Goal: Information Seeking & Learning: Compare options

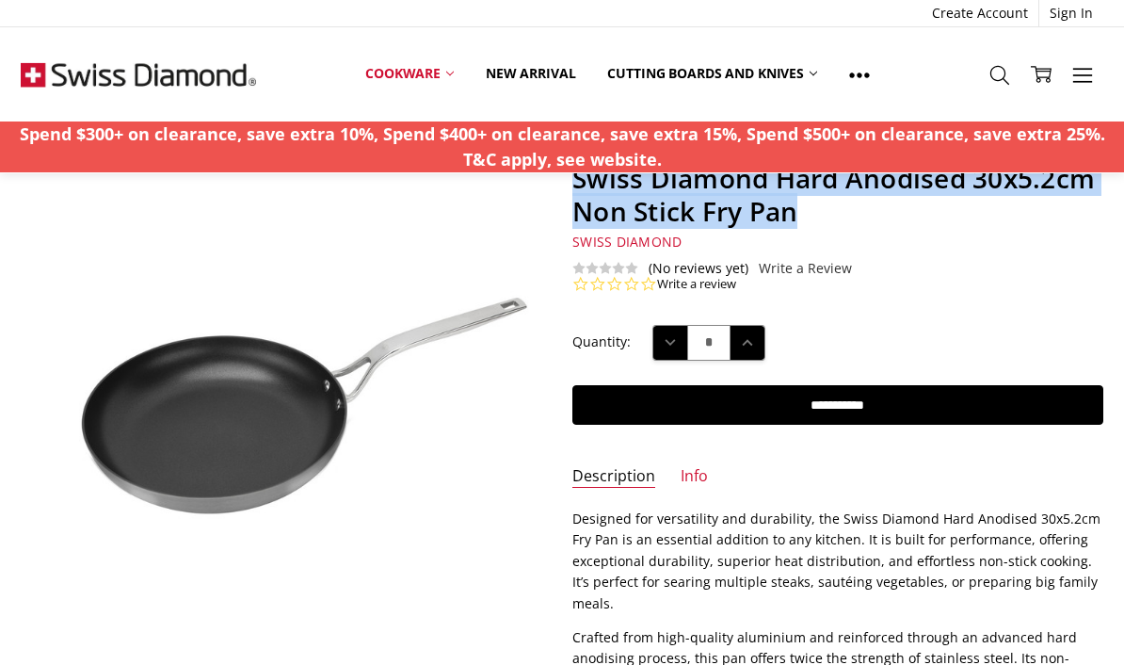
scroll to position [117, 0]
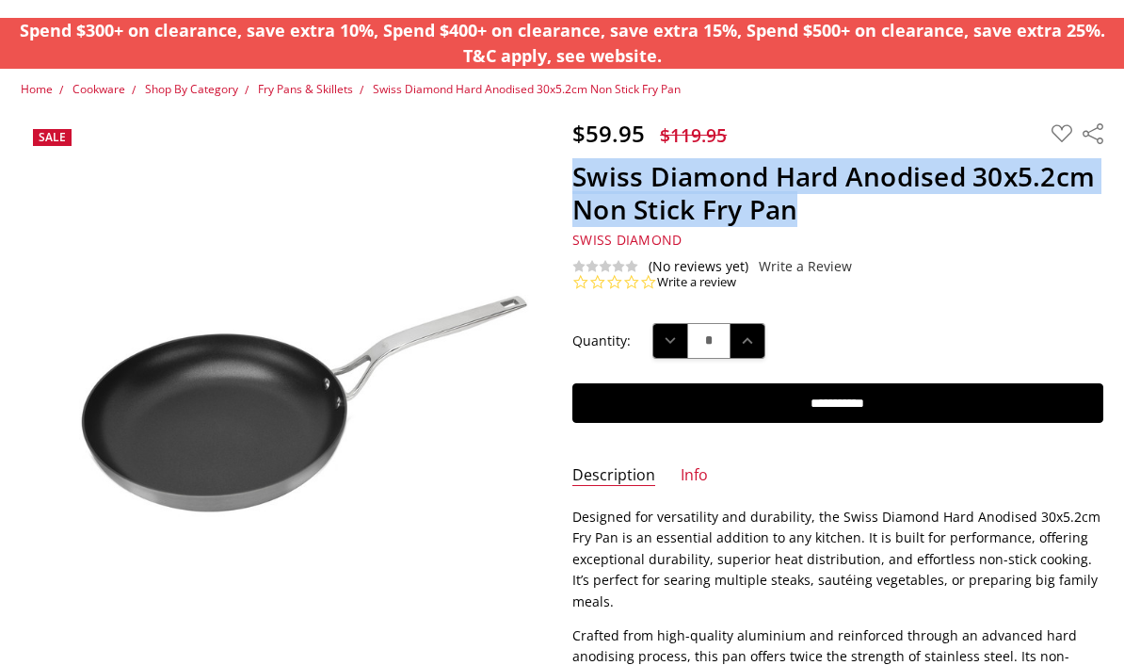
click at [1012, 266] on div "(No reviews yet) Write a Review Write a Review × Swiss Diamond Swiss Diamond Ha…" at bounding box center [837, 266] width 530 height 15
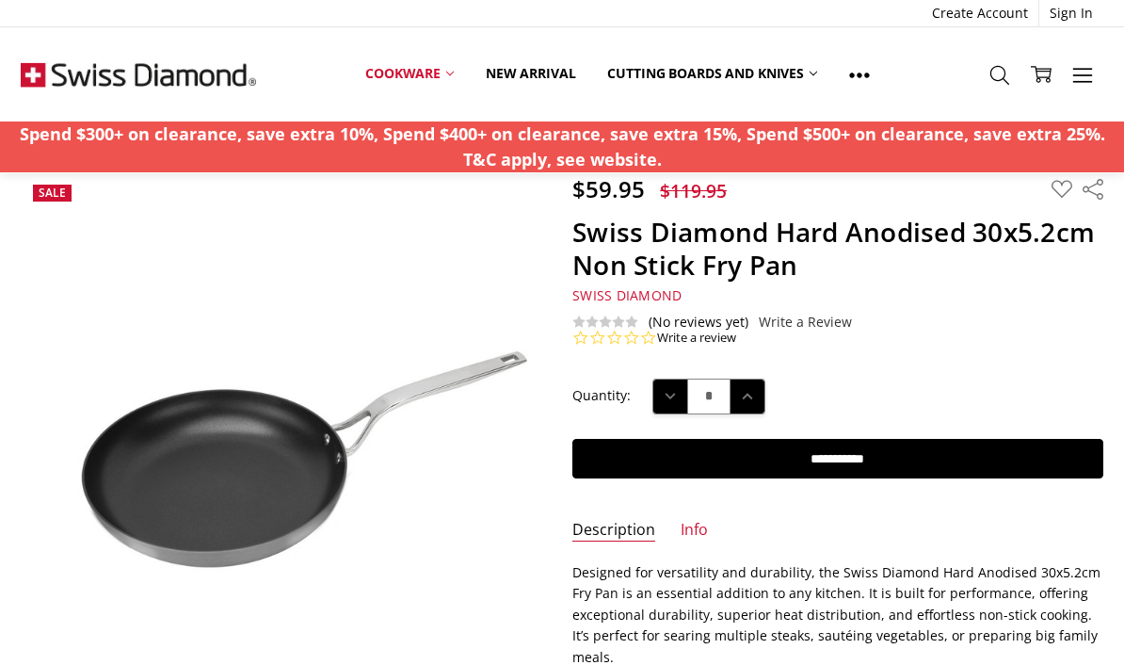
scroll to position [84, 0]
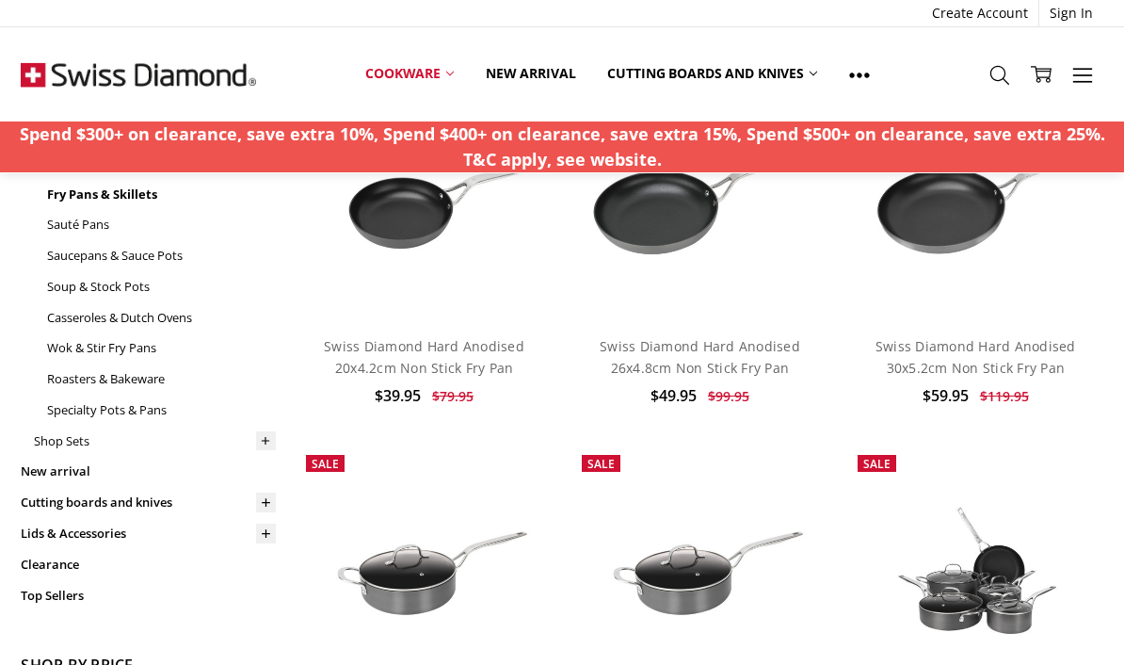
scroll to position [193, 0]
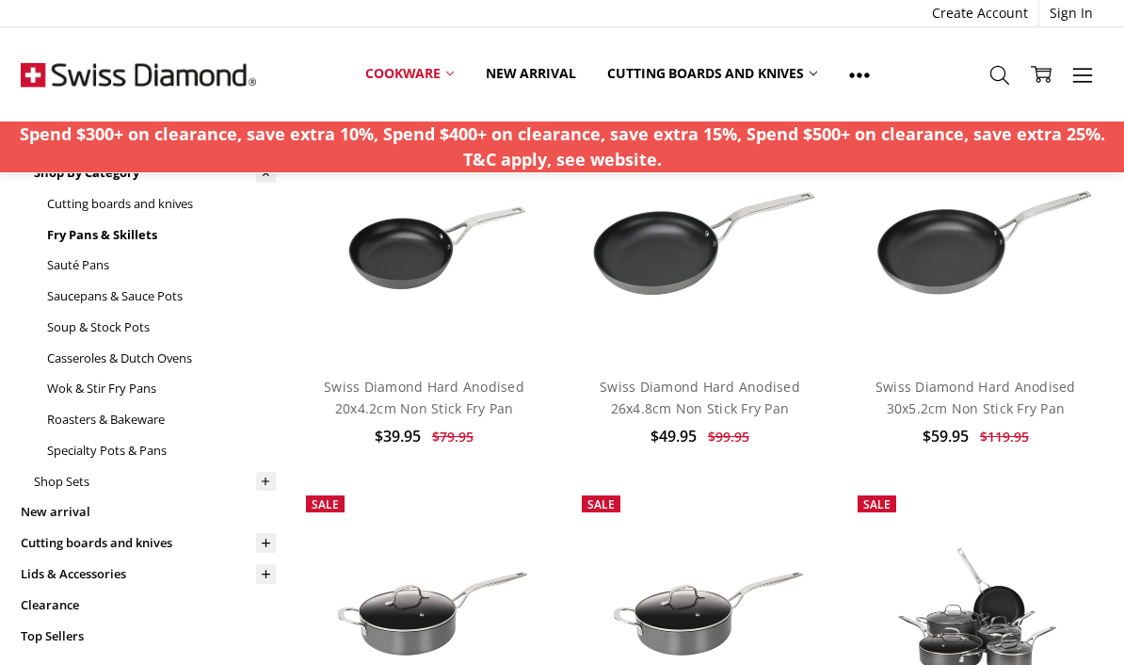
click at [726, 393] on link "Swiss Diamond Hard Anodised 26x4.8cm Non Stick Fry Pan" at bounding box center [700, 396] width 201 height 39
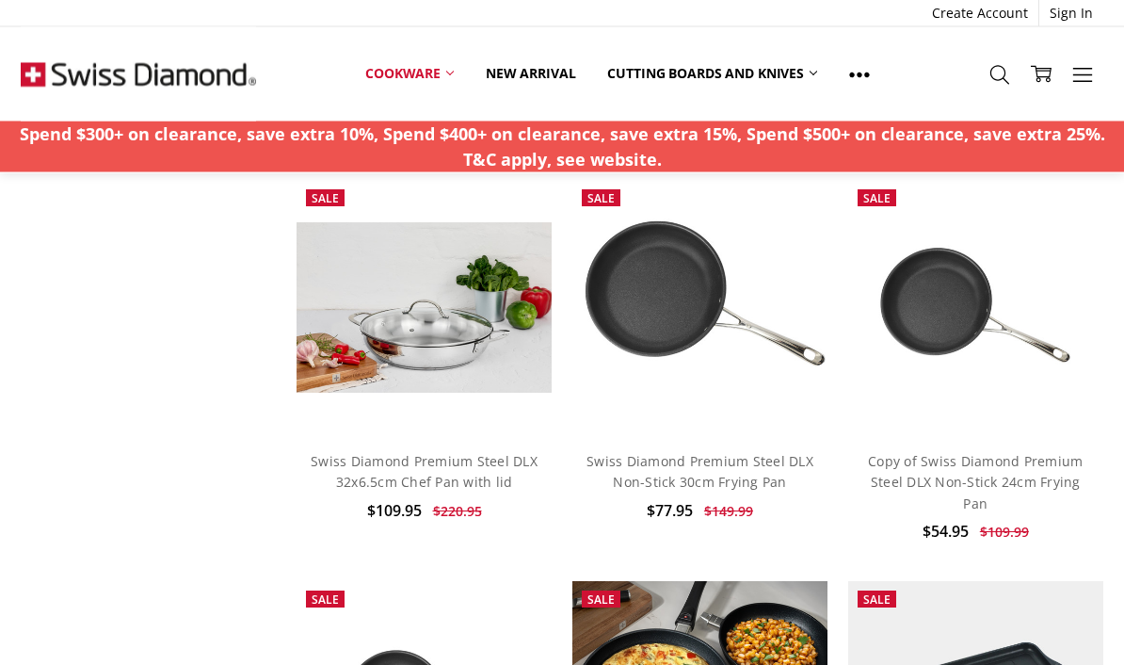
scroll to position [1308, 0]
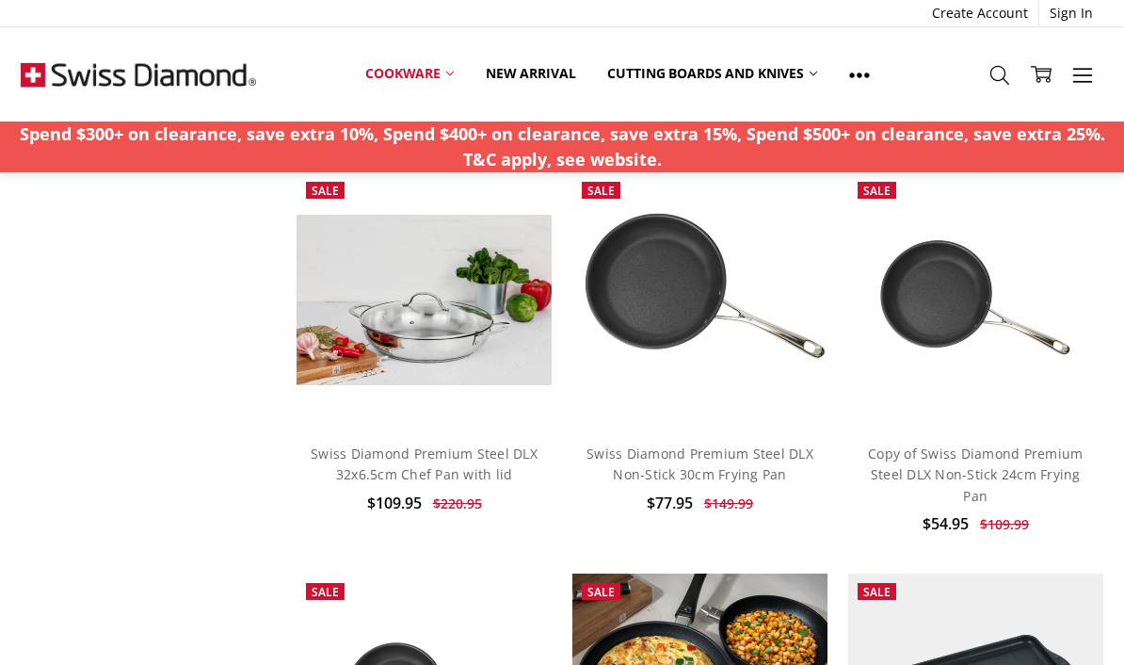
click at [415, 444] on link "Swiss Diamond Premium Steel DLX 32x6.5cm Chef Pan with lid" at bounding box center [424, 463] width 227 height 39
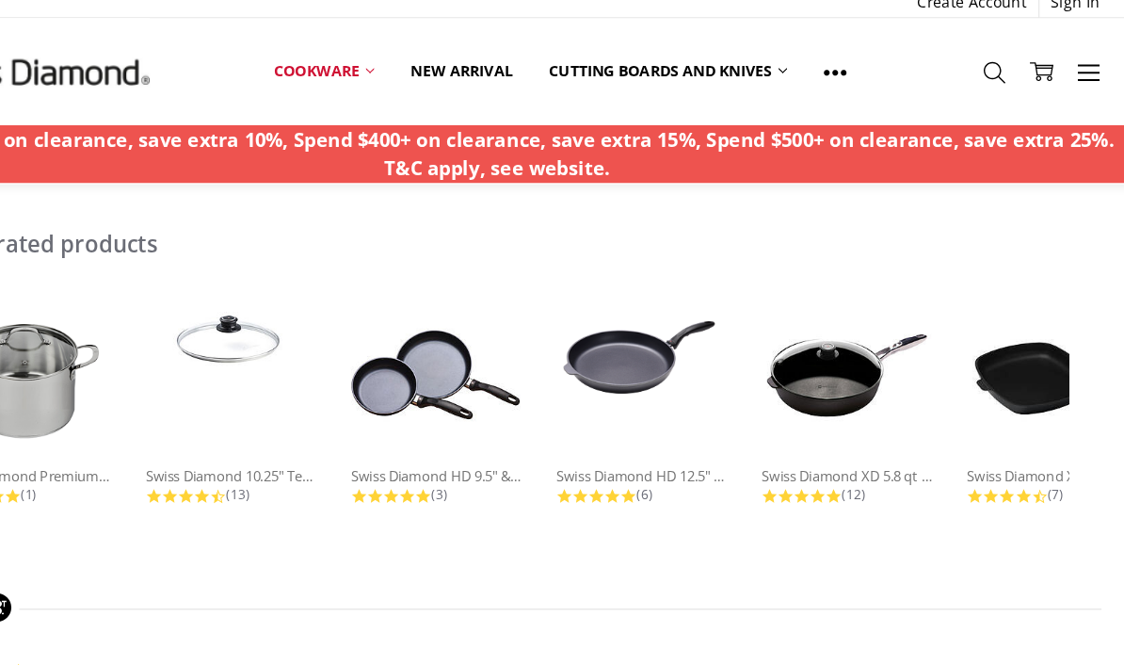
scroll to position [1239, 0]
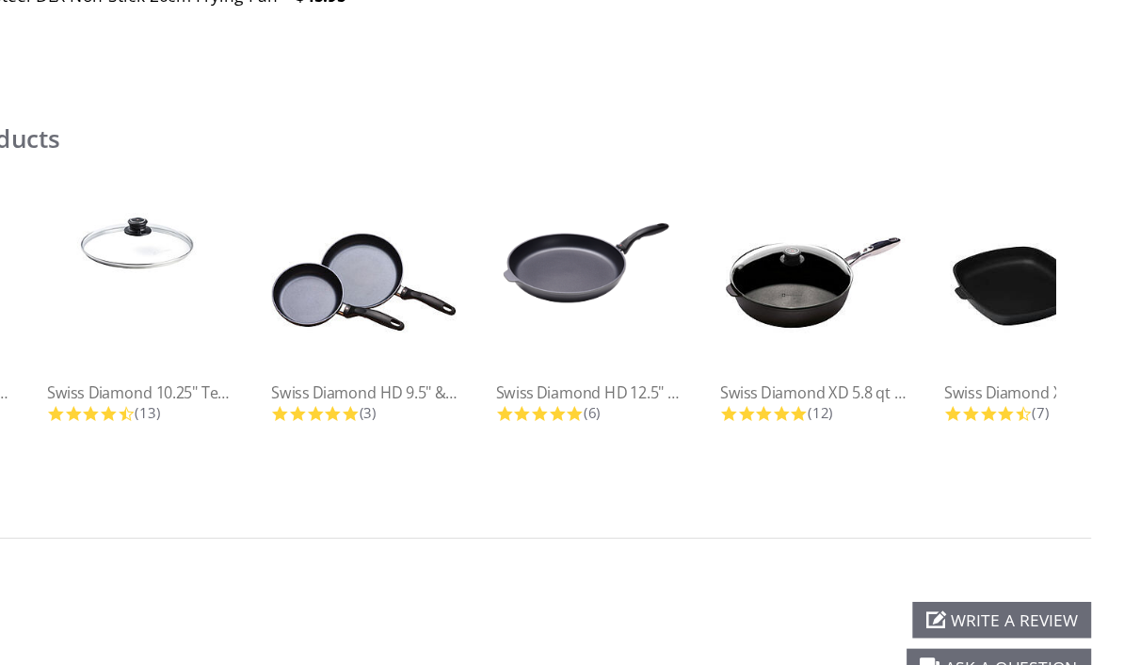
click at [614, 267] on div at bounding box center [689, 342] width 151 height 151
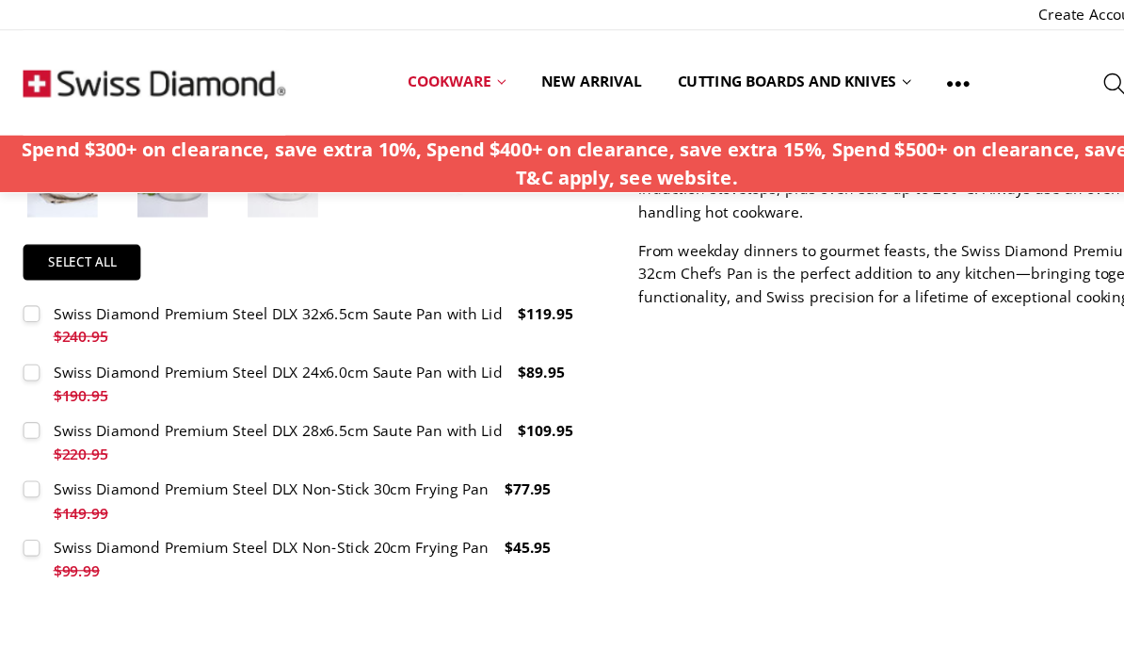
scroll to position [883, 0]
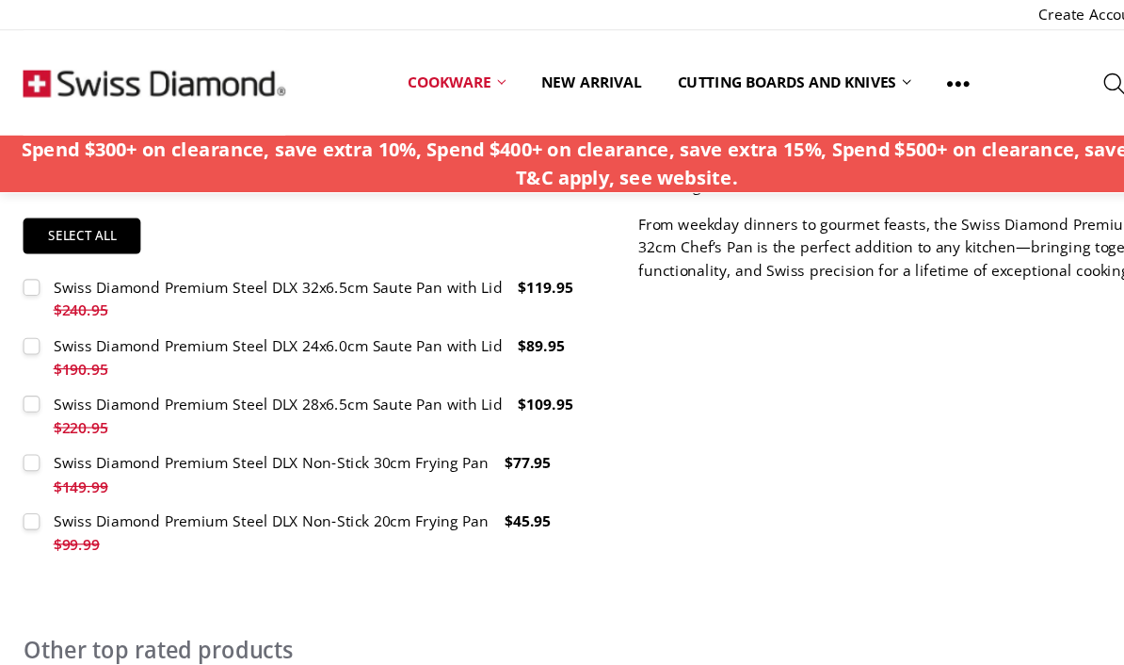
click at [136, 410] on div "Swiss Diamond Premium Steel DLX Non-Stick 30cm Frying Pan" at bounding box center [243, 415] width 391 height 18
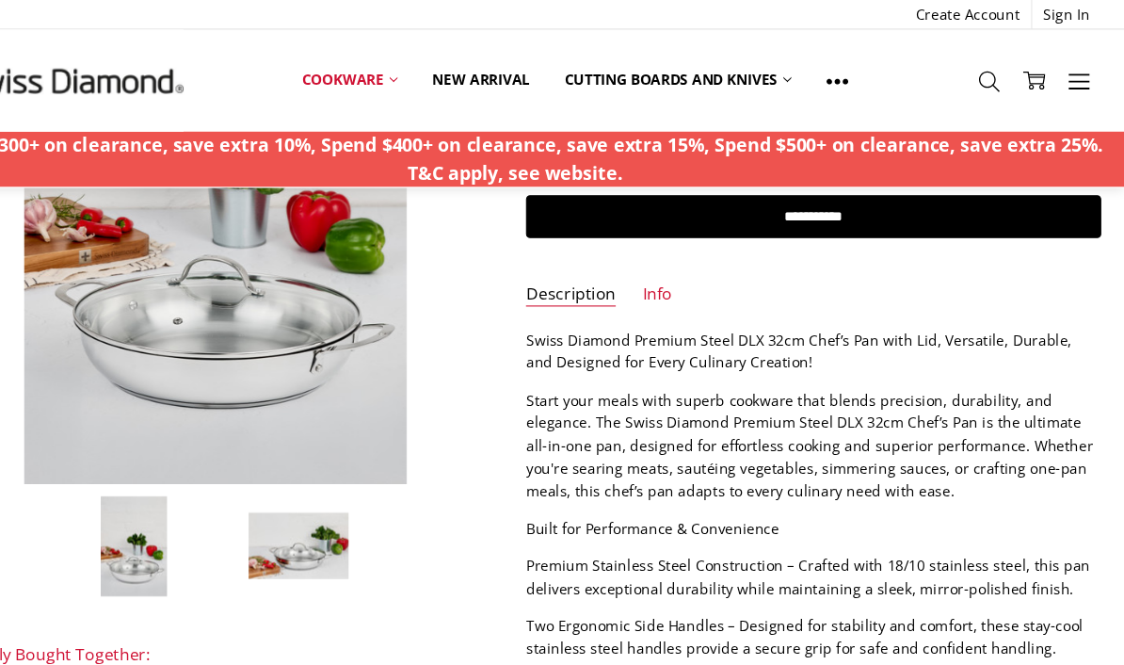
scroll to position [320, 0]
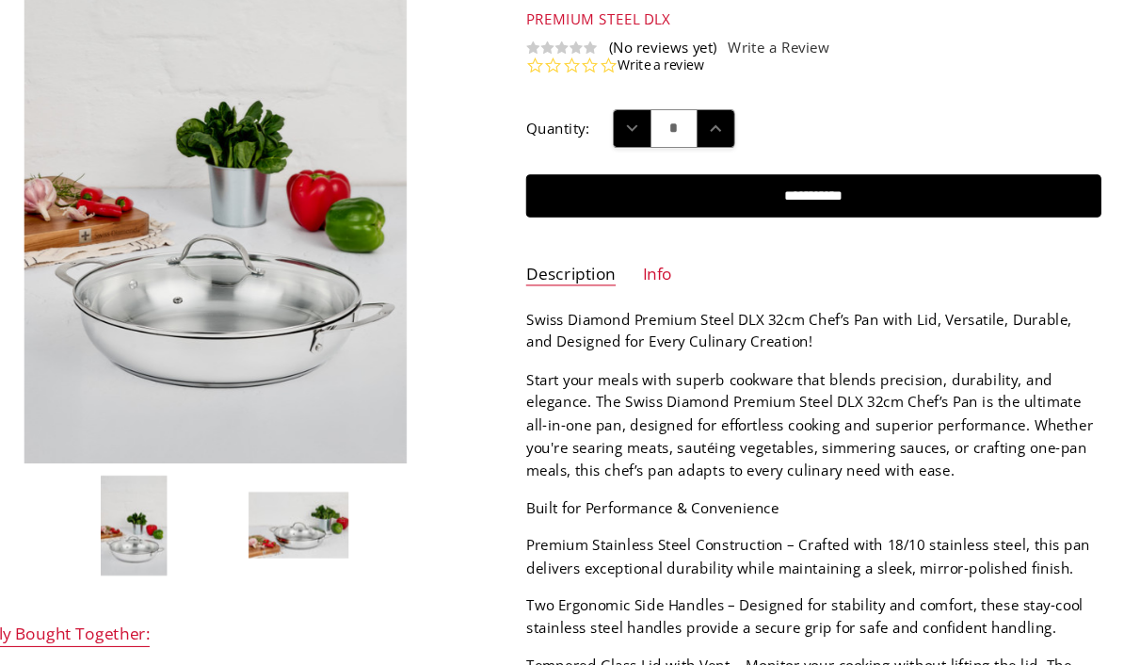
click at [681, 262] on link "Info" at bounding box center [694, 273] width 27 height 22
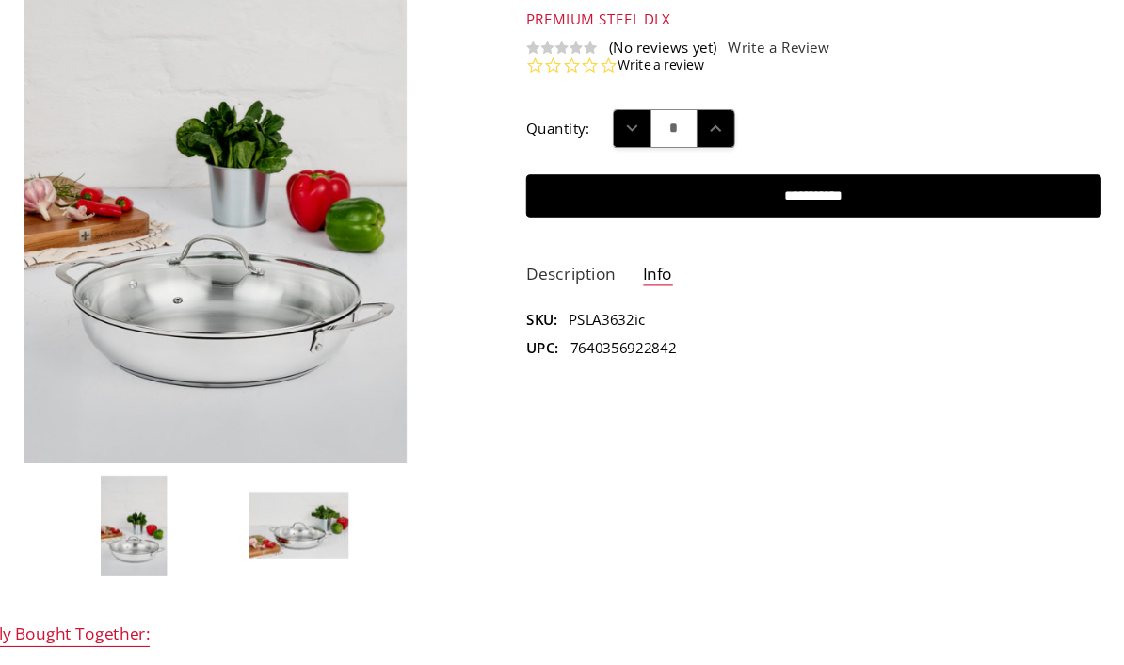
click at [572, 262] on link "Description" at bounding box center [613, 273] width 83 height 22
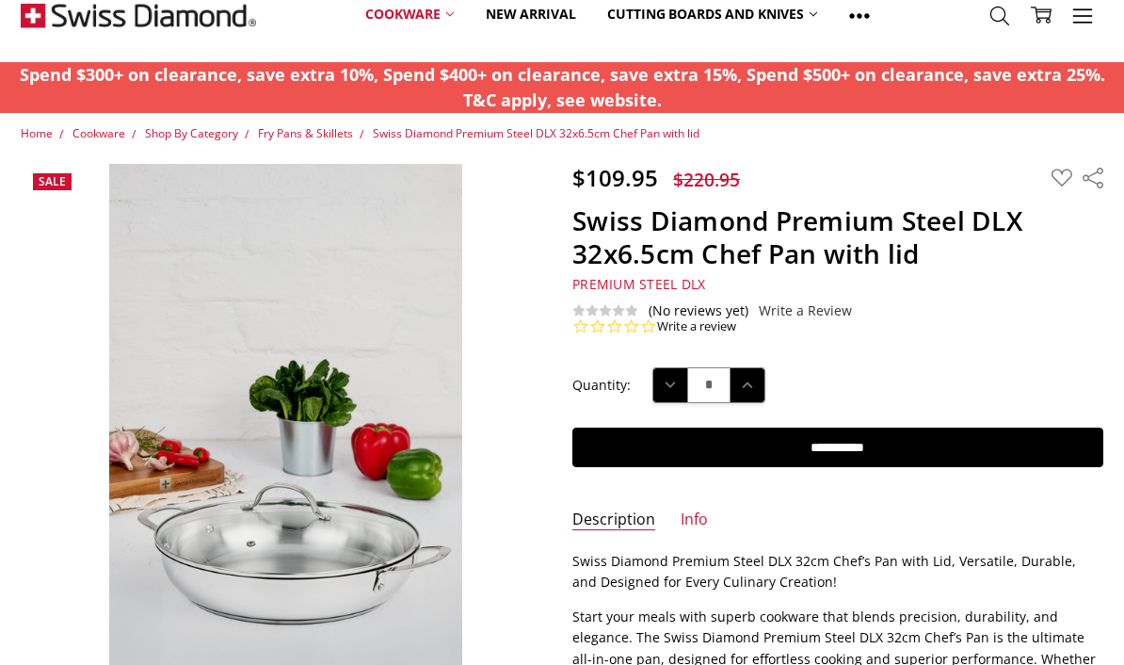
scroll to position [0, 0]
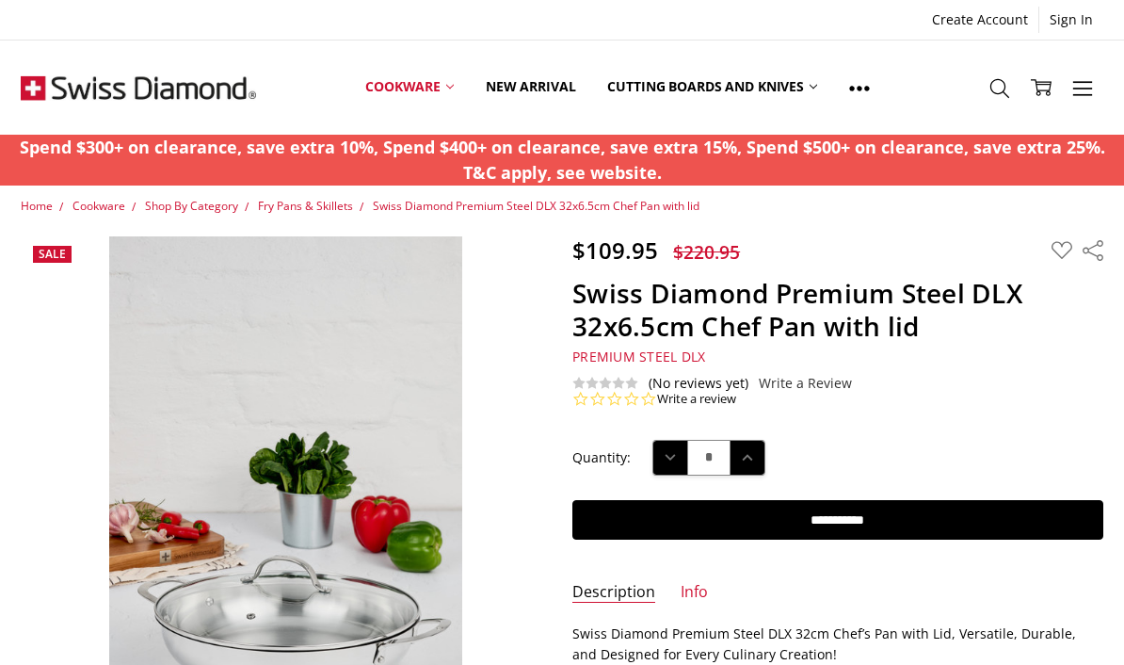
click at [447, 87] on icon at bounding box center [450, 87] width 8 height 8
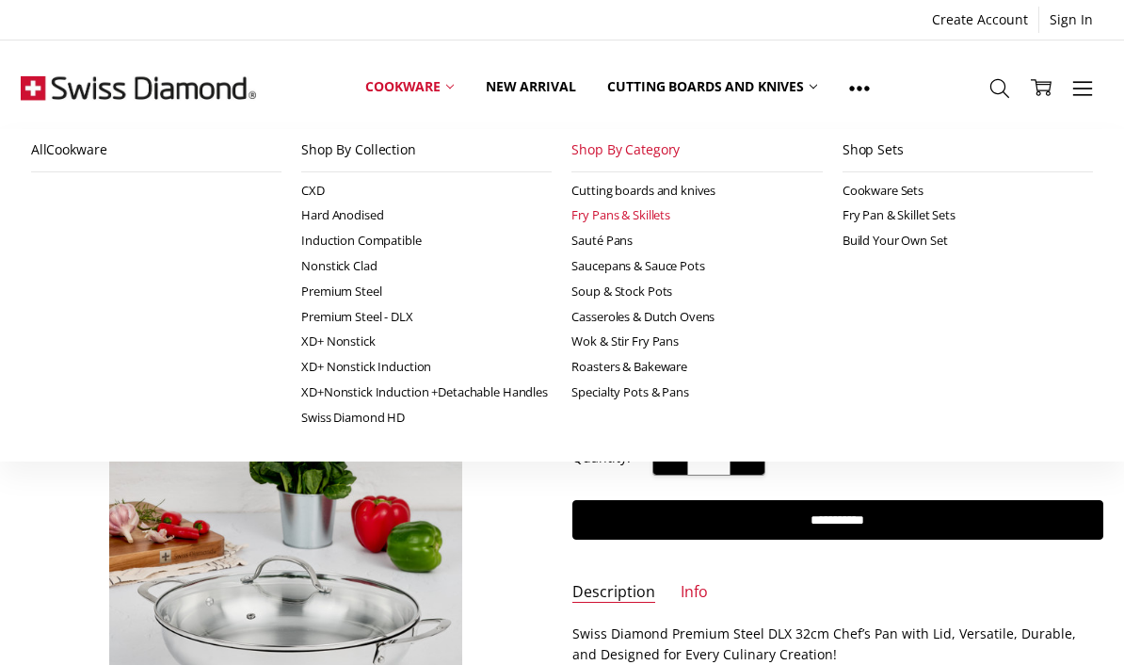
click at [659, 219] on link "Fry Pans & Skillets" at bounding box center [696, 214] width 250 height 25
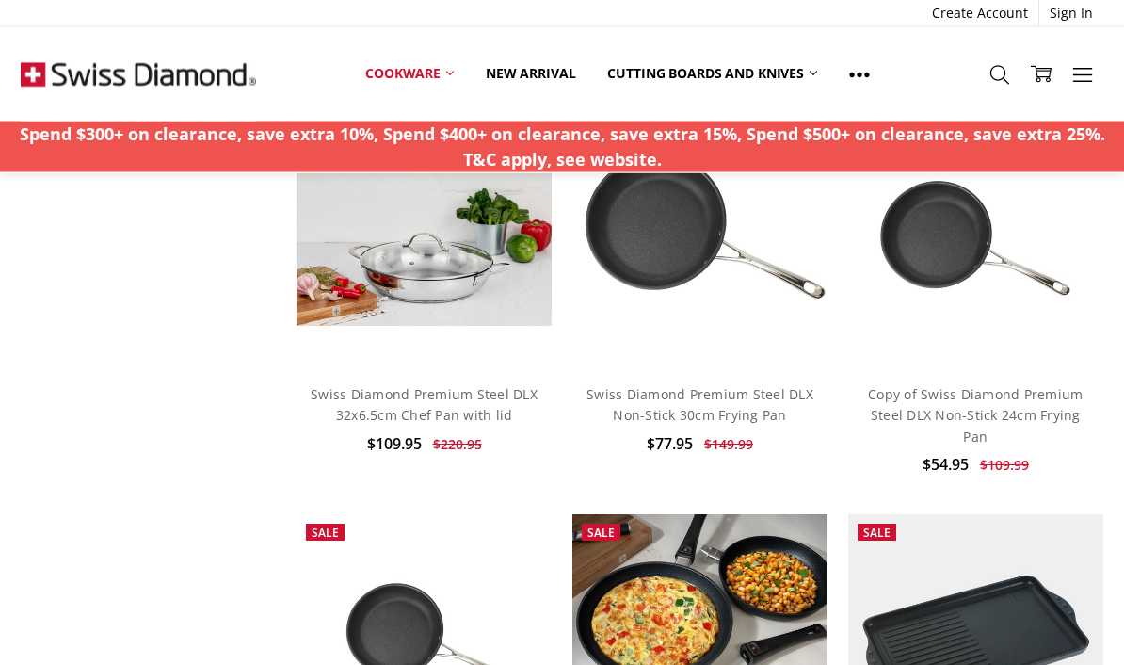
scroll to position [1367, 0]
click at [741, 401] on link "Swiss Diamond Premium Steel DLX Non-Stick 30cm Frying Pan" at bounding box center [699, 404] width 227 height 39
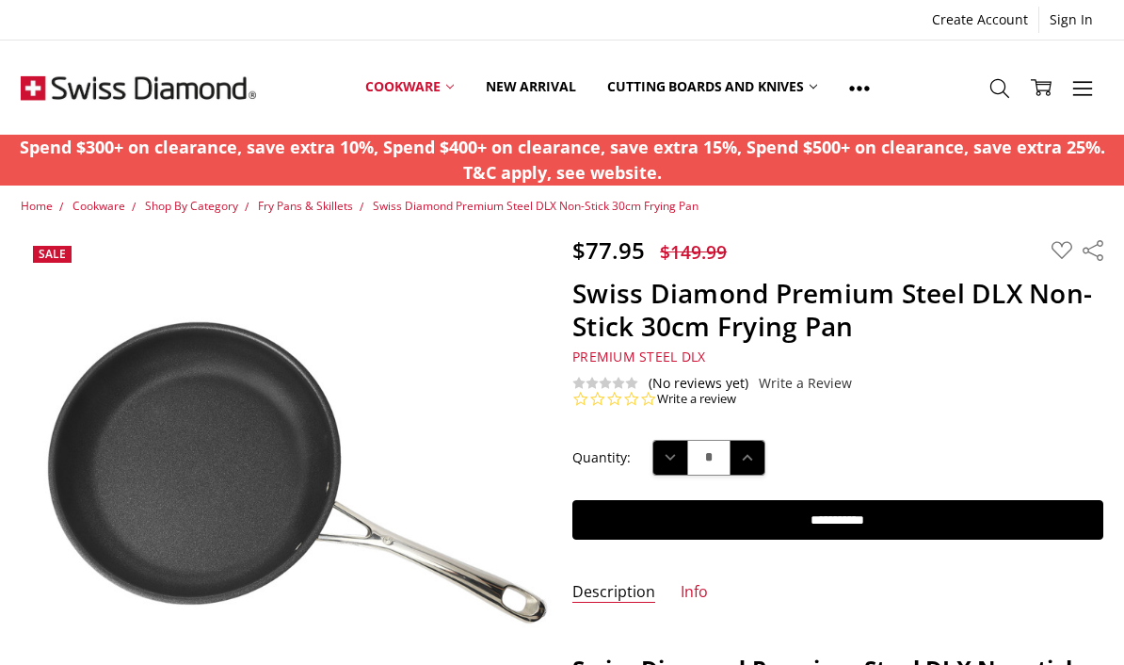
click at [455, 87] on link "Cookware" at bounding box center [409, 87] width 120 height 84
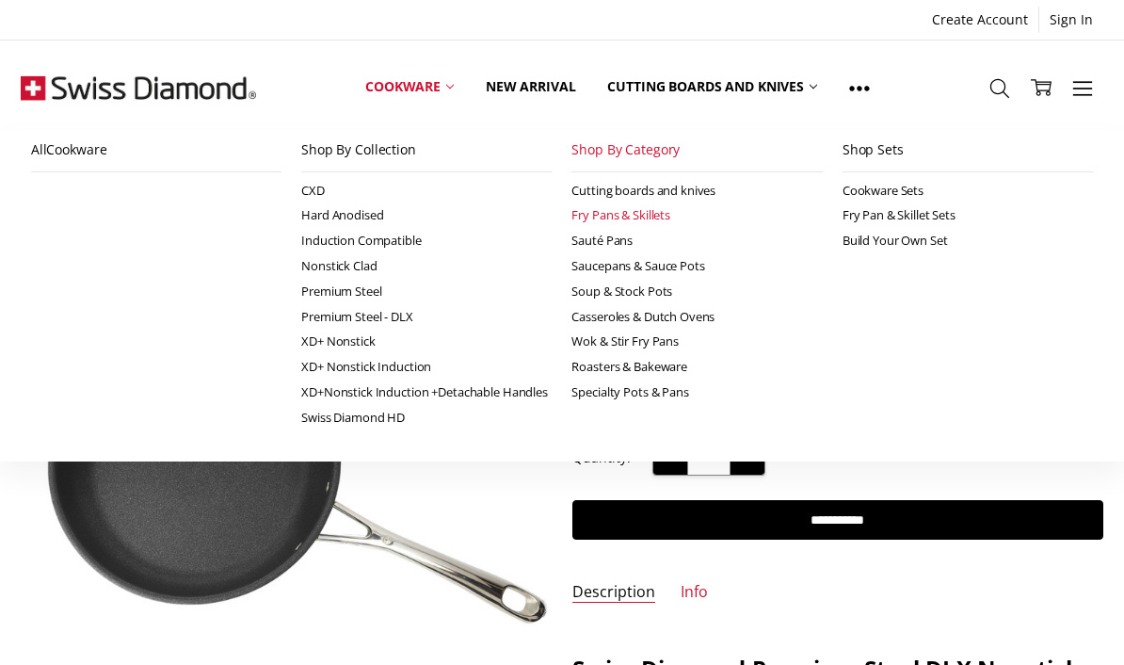
click at [368, 211] on link "Hard Anodised" at bounding box center [426, 214] width 250 height 25
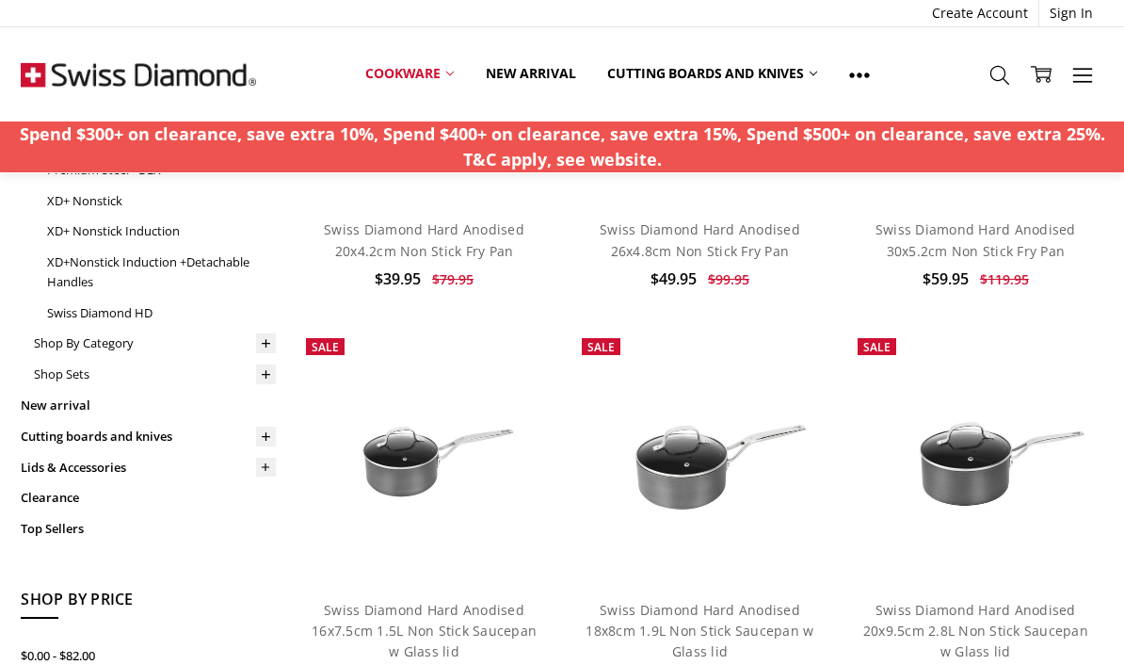
scroll to position [349, 0]
click at [996, 240] on link "Swiss Diamond Hard Anodised 30x5.2cm Non Stick Fry Pan" at bounding box center [975, 240] width 201 height 39
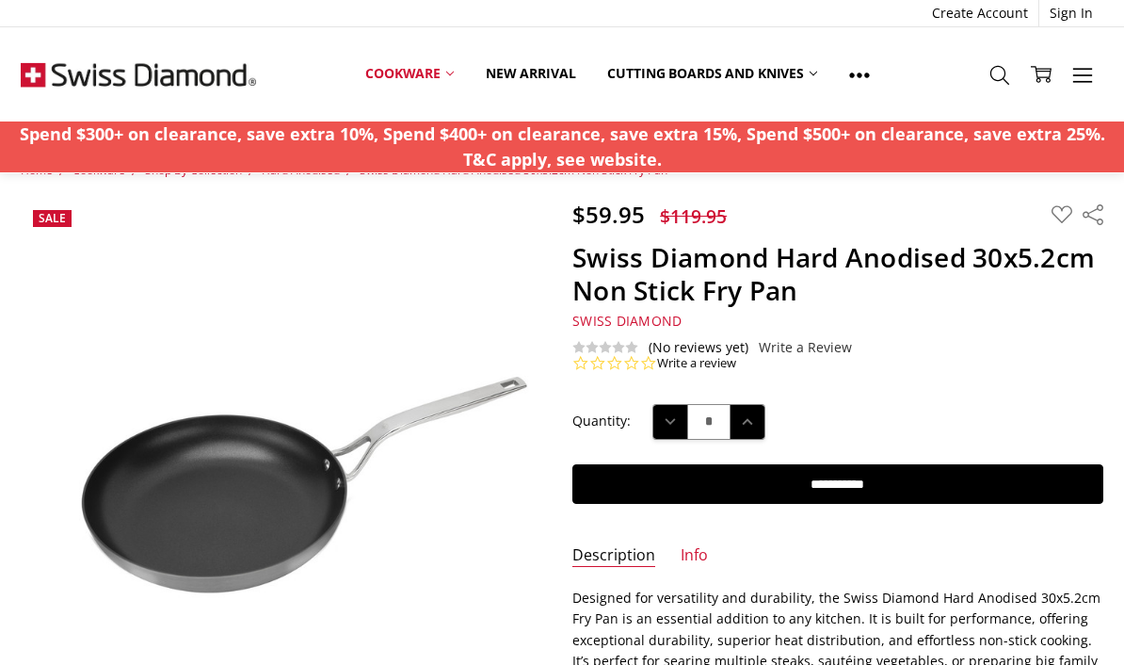
scroll to position [83, 0]
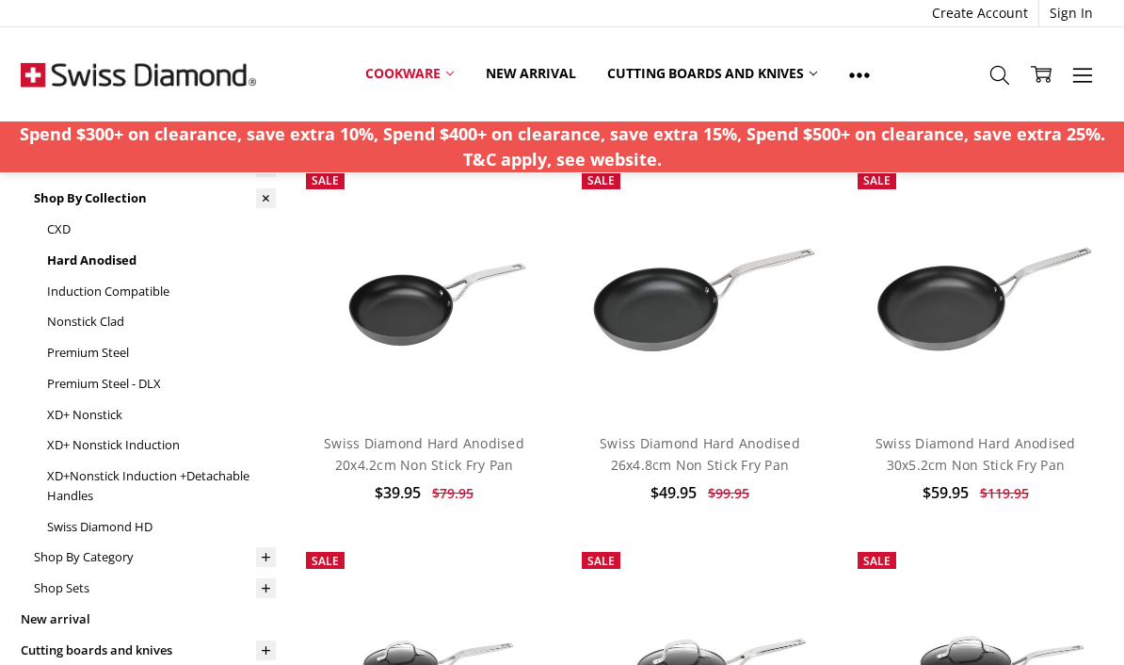
scroll to position [138, 0]
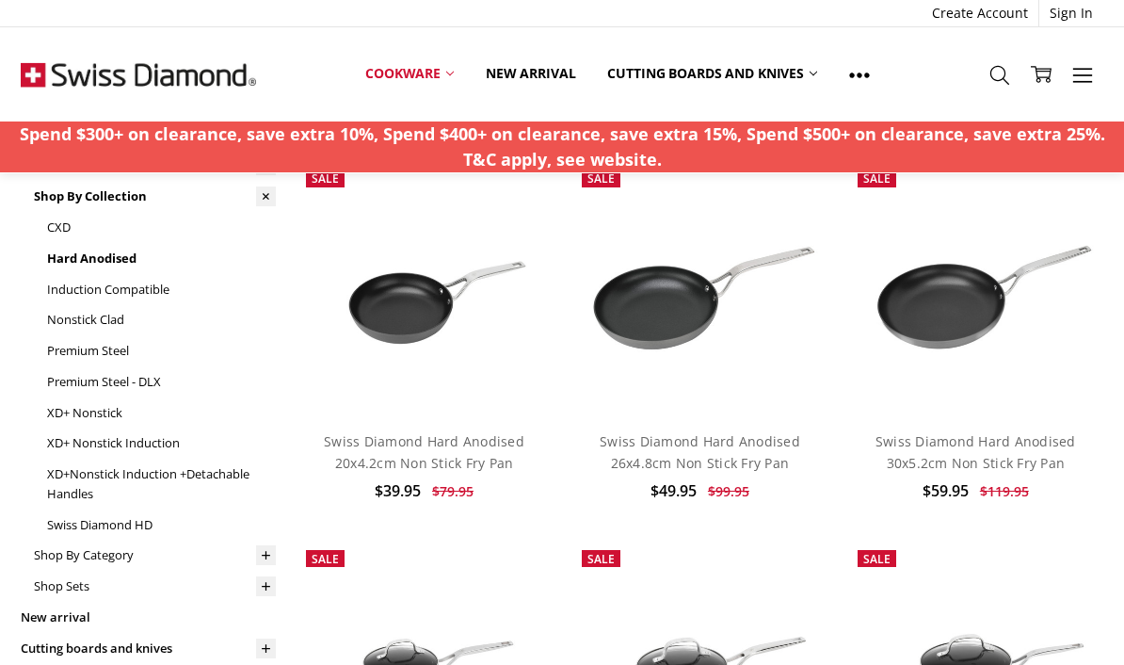
click at [373, 452] on link "Swiss Diamond Hard Anodised 20x4.2cm Non Stick Fry Pan" at bounding box center [424, 451] width 201 height 39
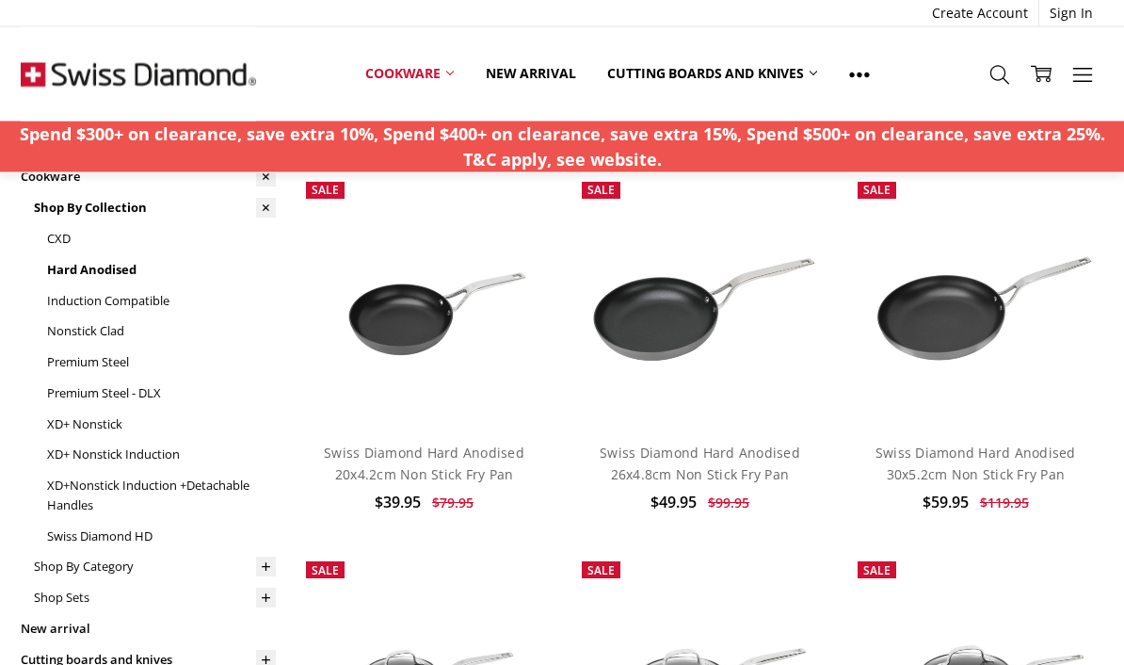
scroll to position [127, 0]
click at [983, 455] on link "Swiss Diamond Hard Anodised 30x5.2cm Non Stick Fry Pan" at bounding box center [975, 462] width 201 height 39
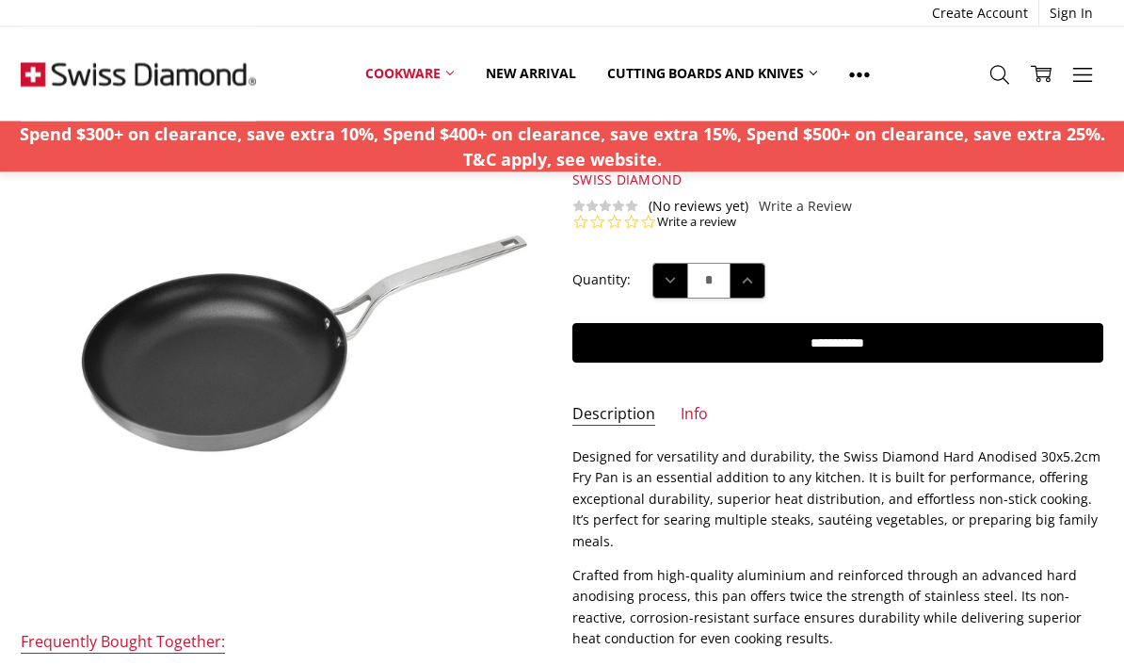
scroll to position [177, 0]
click at [682, 420] on link "Info" at bounding box center [694, 415] width 27 height 22
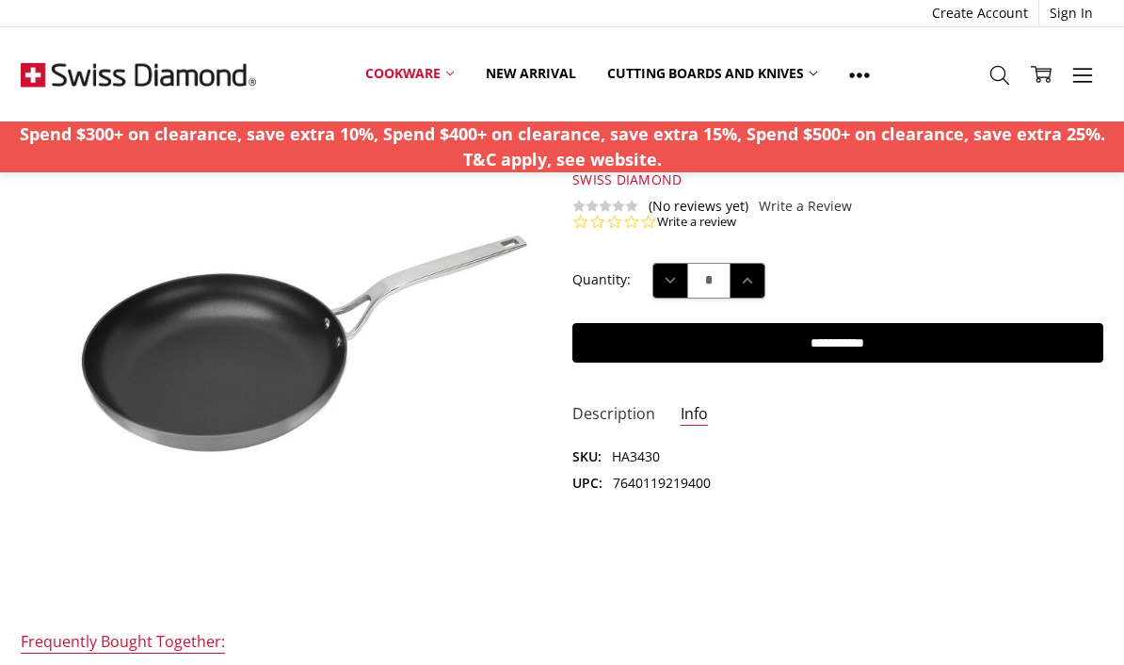
click at [617, 416] on link "Description" at bounding box center [613, 415] width 83 height 22
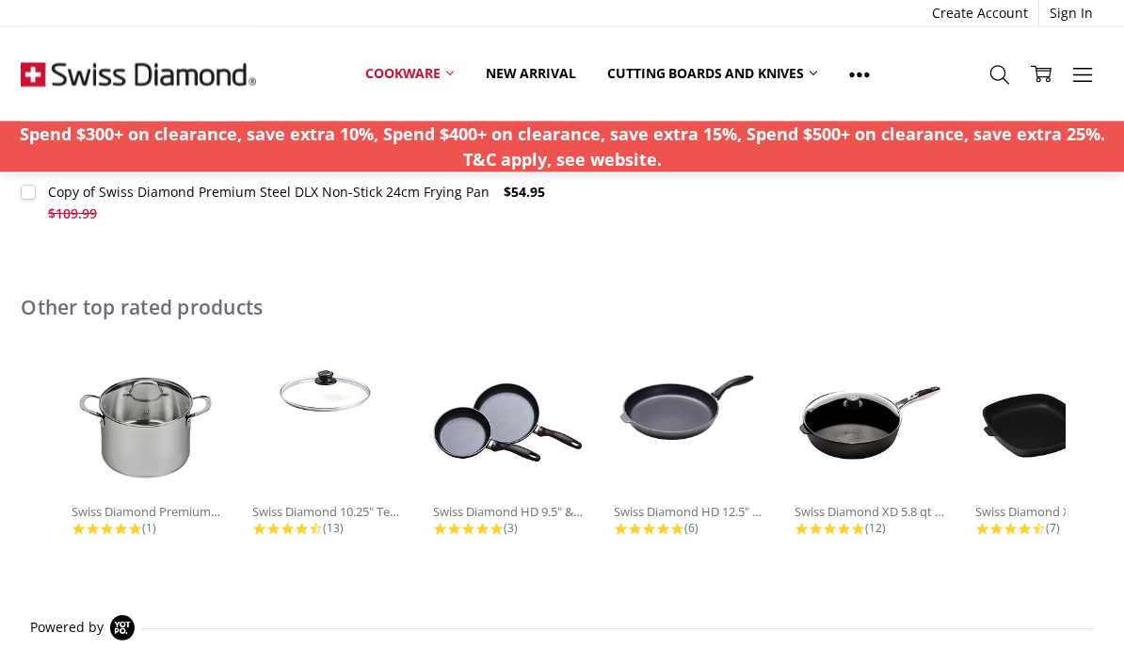
scroll to position [1123, 0]
click at [299, 503] on div "Swiss Diamond 10.25" Tempered Glass..." at bounding box center [327, 511] width 151 height 17
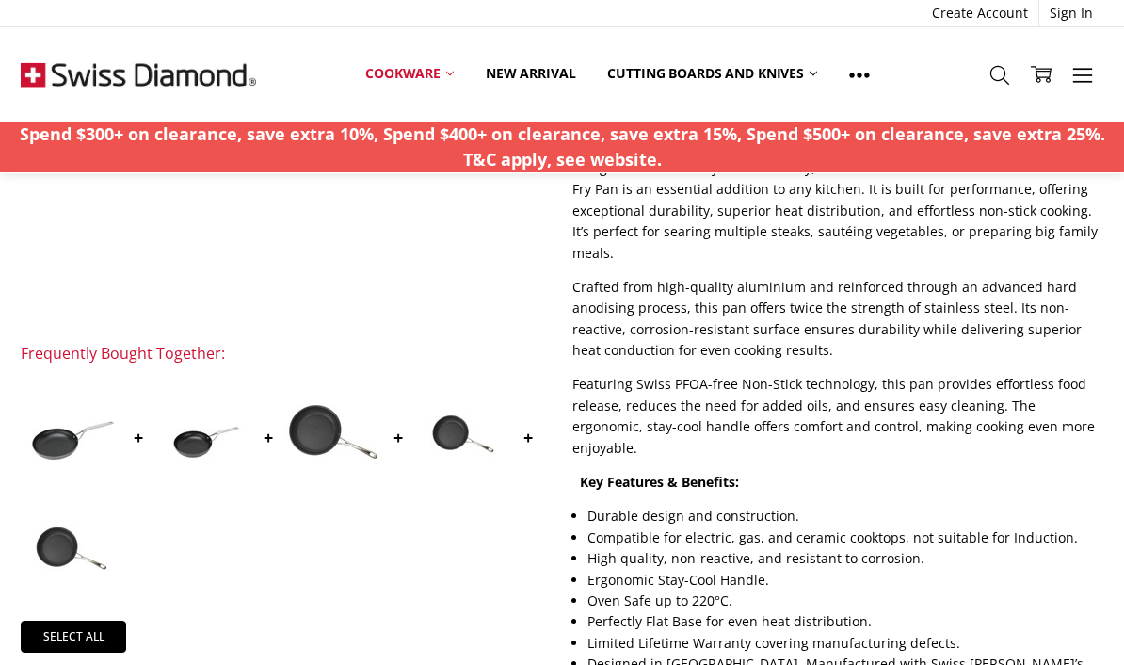
scroll to position [474, 0]
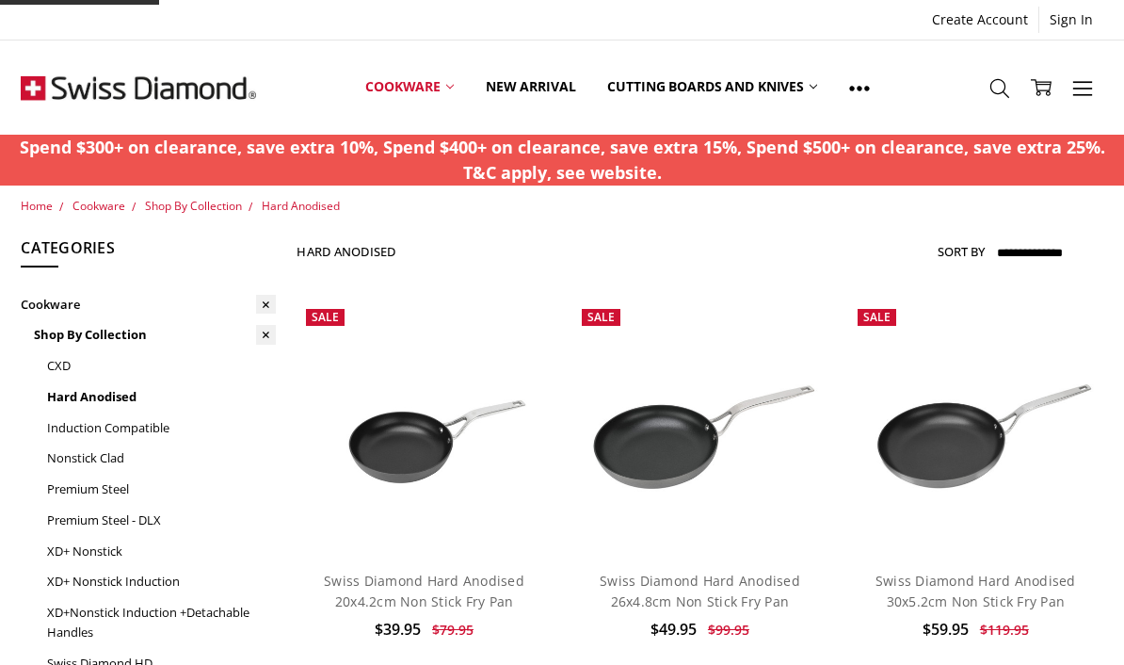
scroll to position [204, 0]
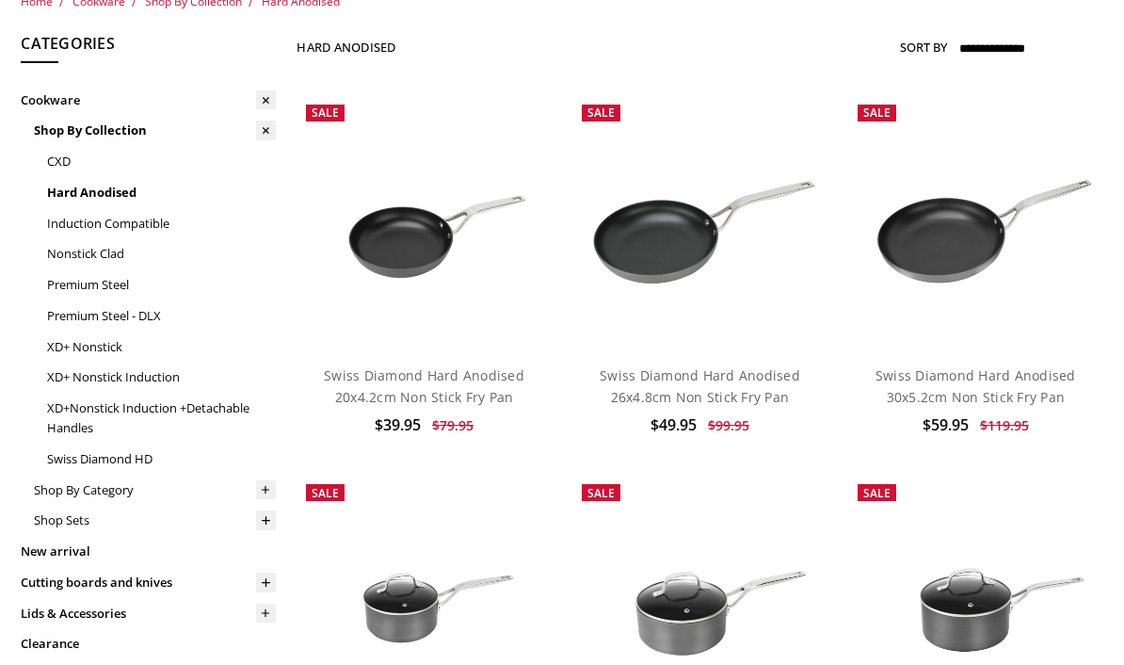
click at [406, 366] on link "Swiss Diamond Hard Anodised 20x4.2cm Non Stick Fry Pan" at bounding box center [424, 385] width 201 height 39
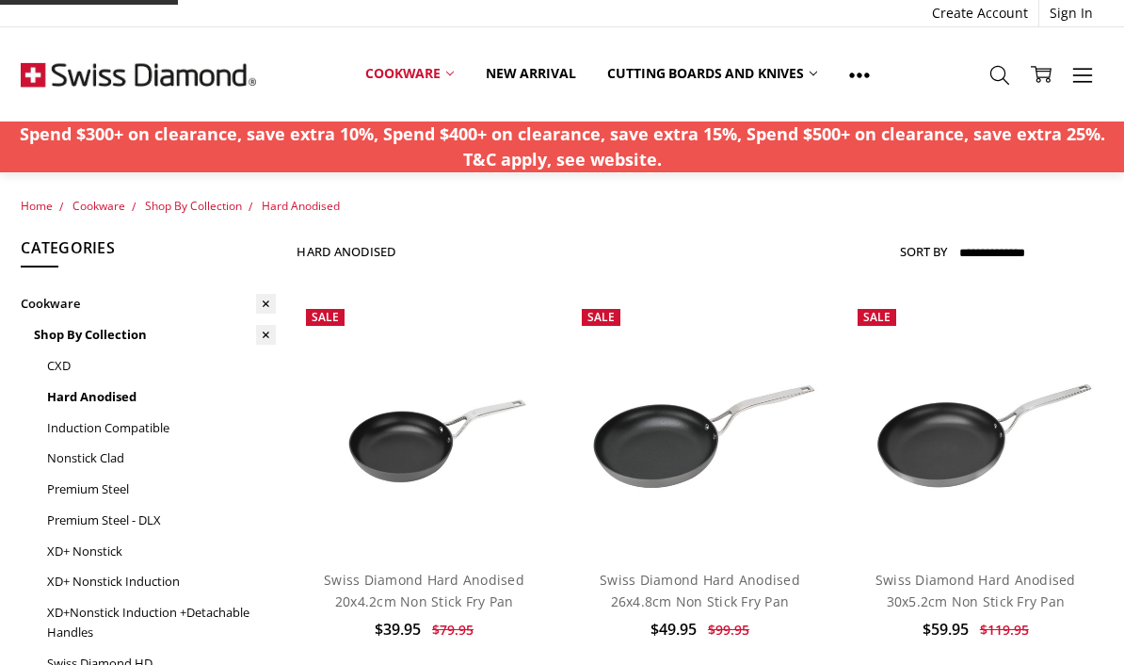
scroll to position [204, 0]
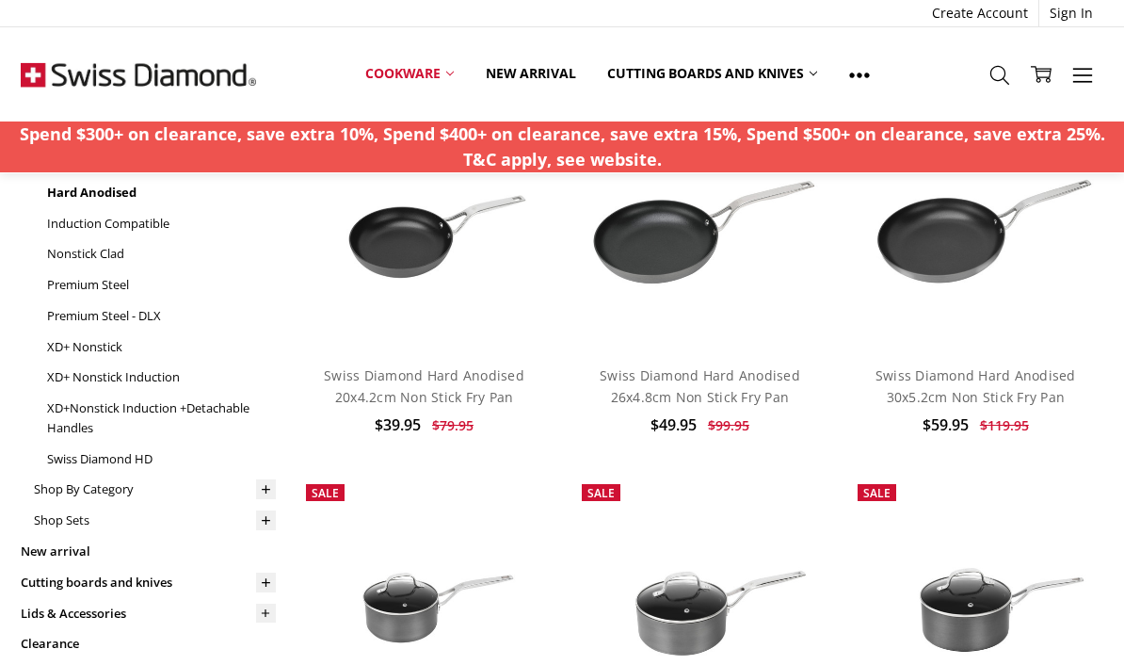
click at [523, 75] on link "New arrival" at bounding box center [530, 73] width 121 height 41
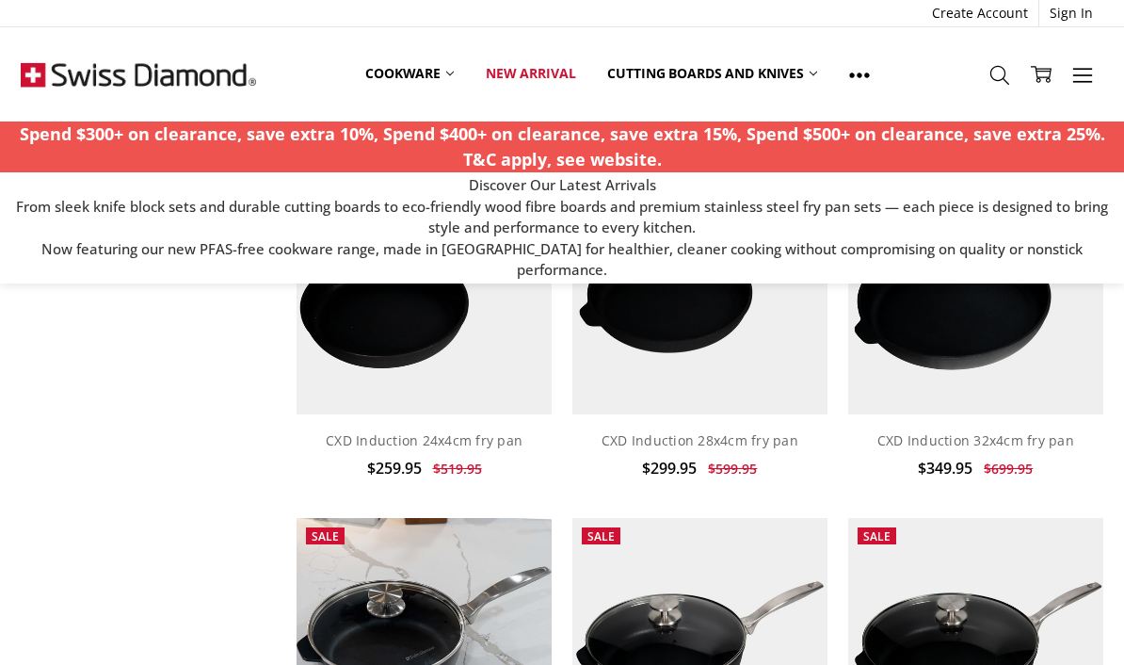
scroll to position [925, 0]
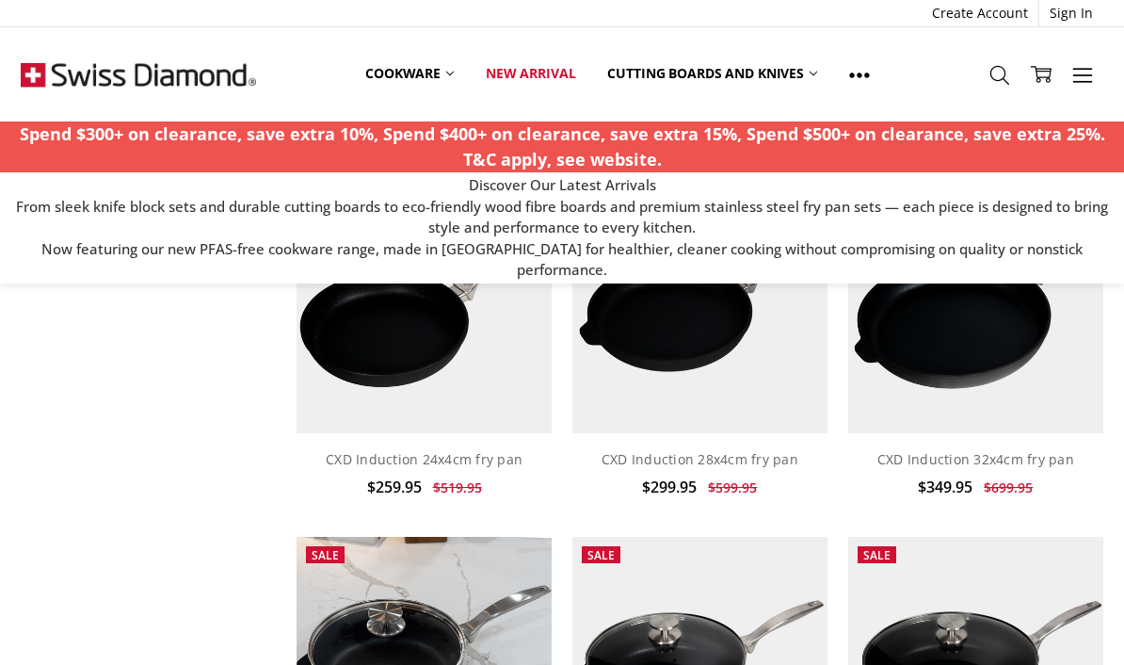
click at [763, 450] on link "CXD Induction 28x4cm fry pan" at bounding box center [700, 459] width 197 height 18
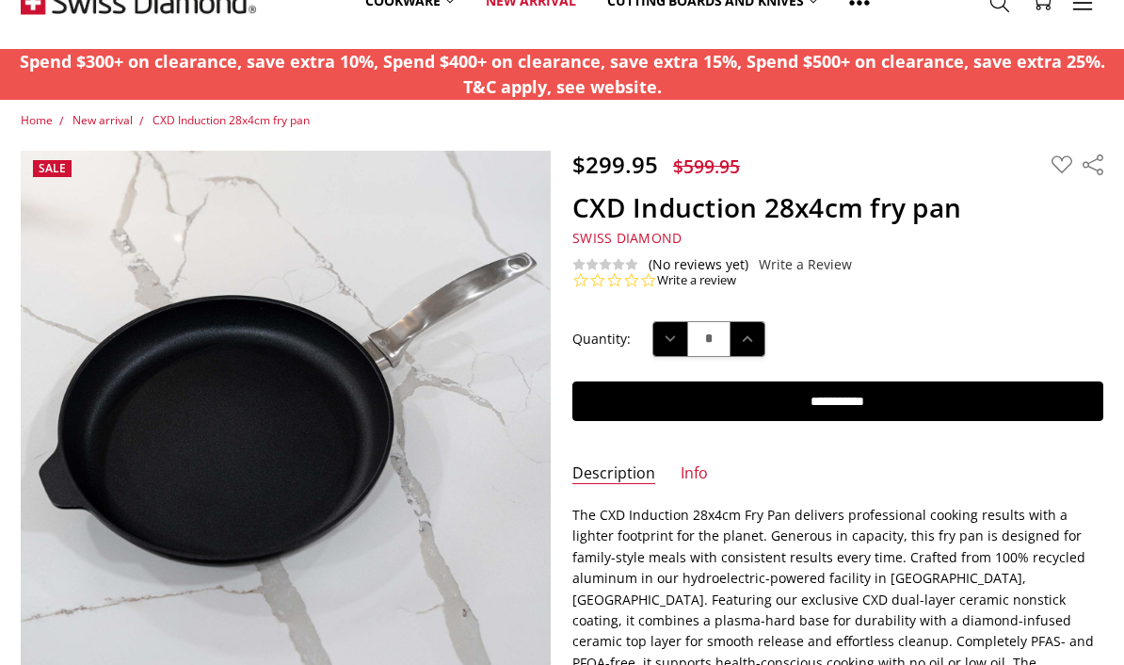
scroll to position [222, 0]
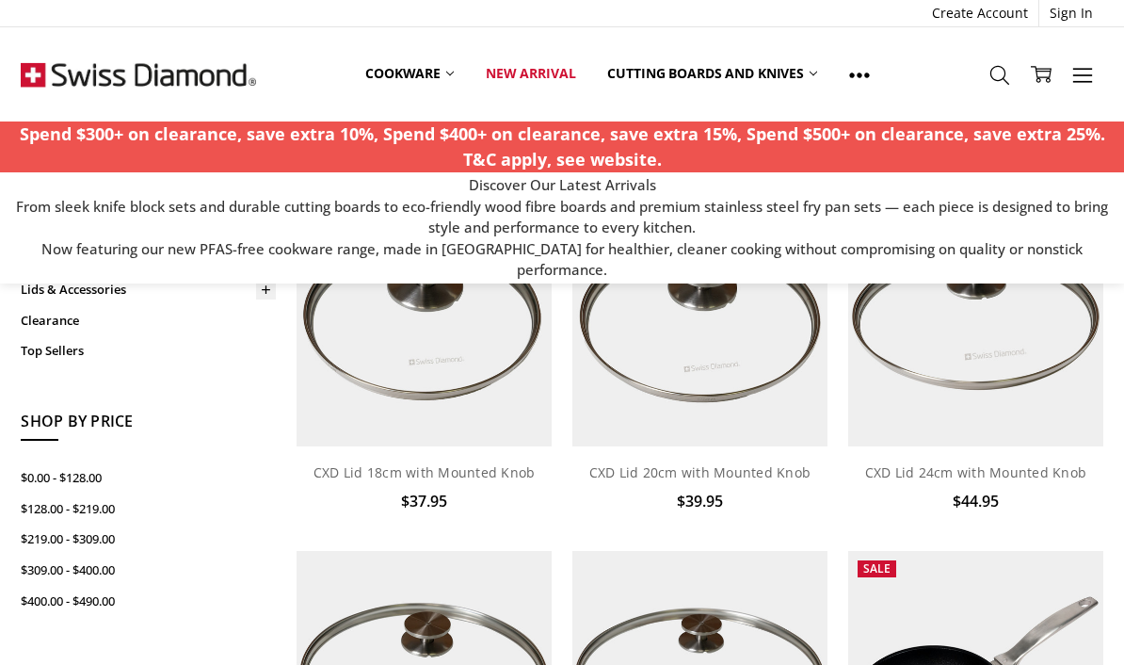
scroll to position [193, 0]
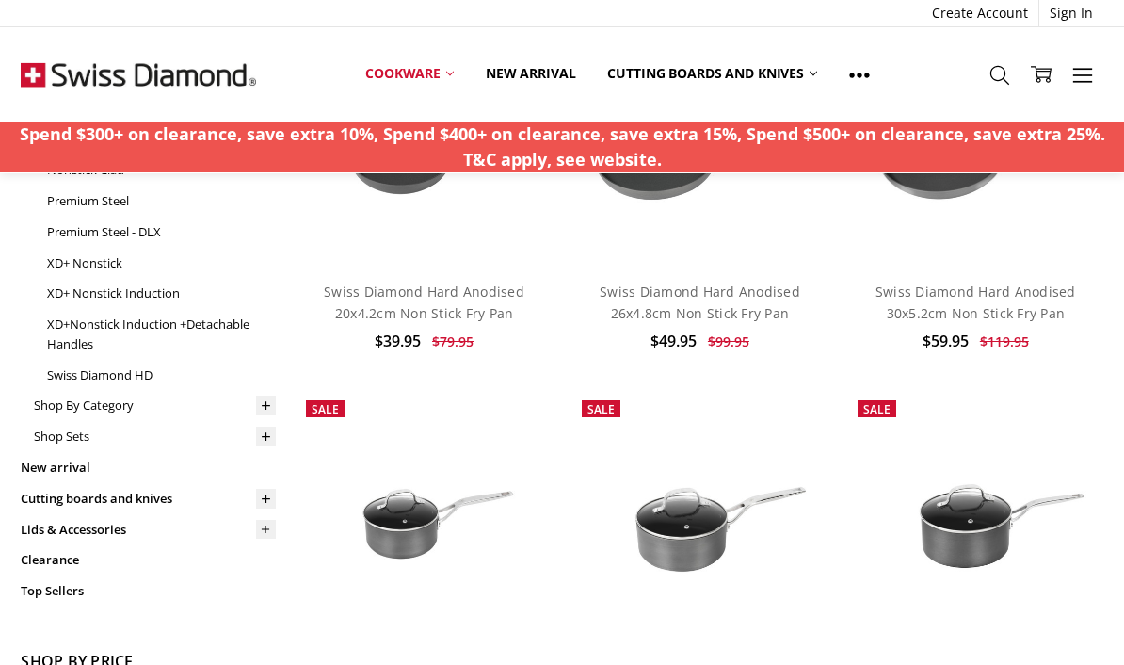
scroll to position [290, 0]
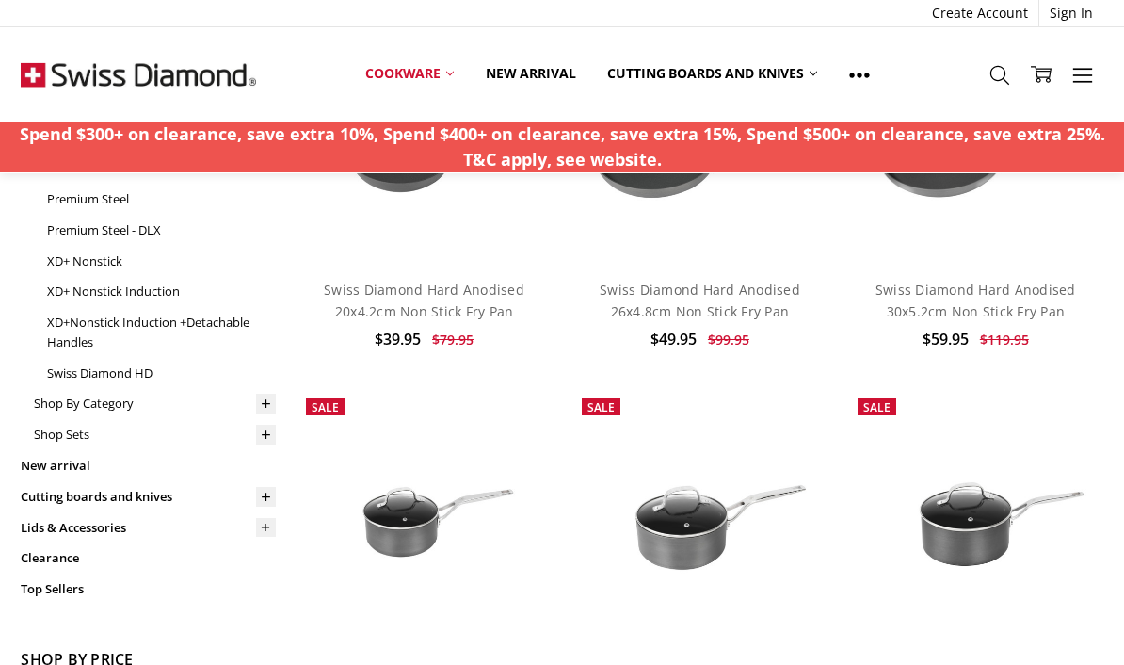
click at [66, 556] on link "Clearance" at bounding box center [148, 557] width 255 height 31
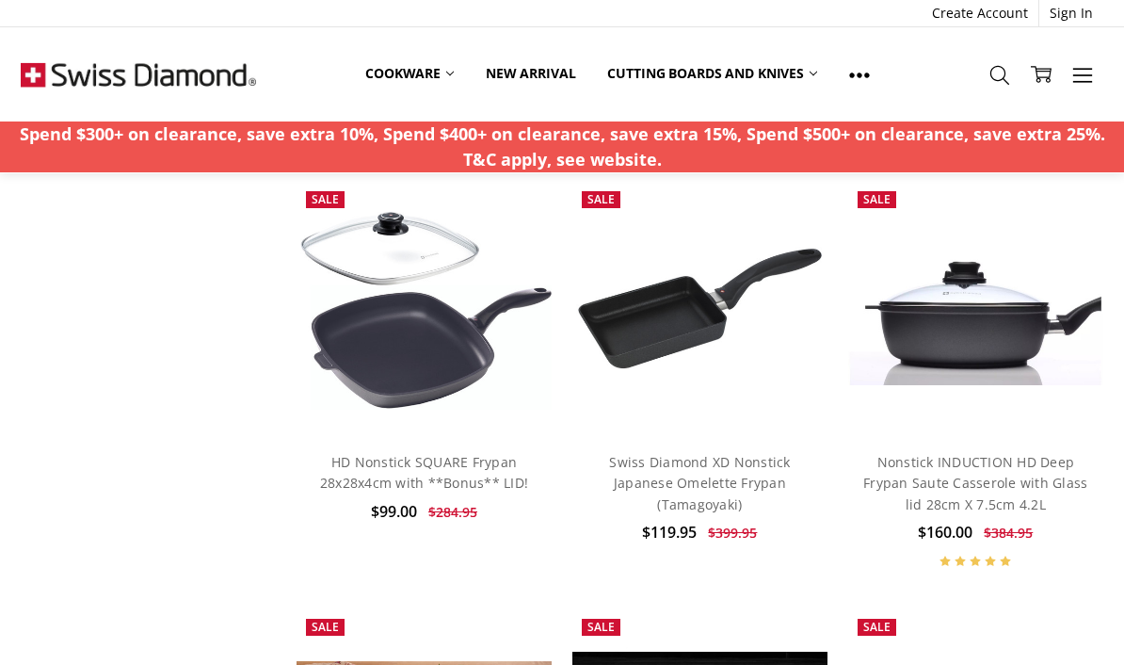
scroll to position [774, 0]
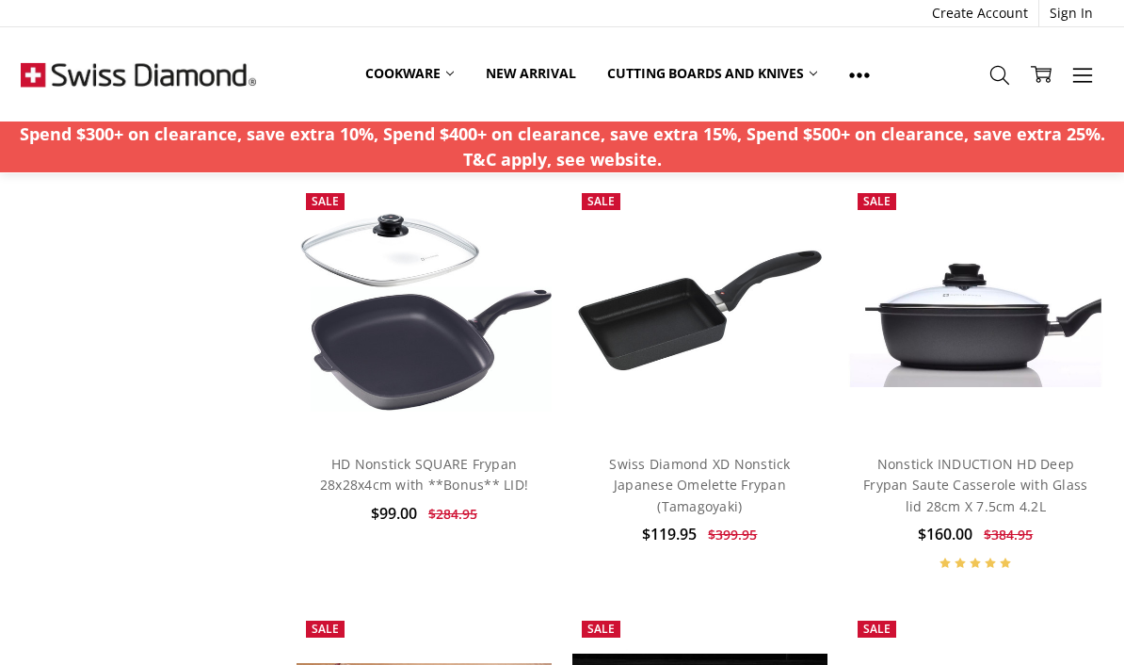
click at [471, 455] on link "HD Nonstick SQUARE Frypan 28x28x4cm with **Bonus** LID!" at bounding box center [424, 474] width 208 height 39
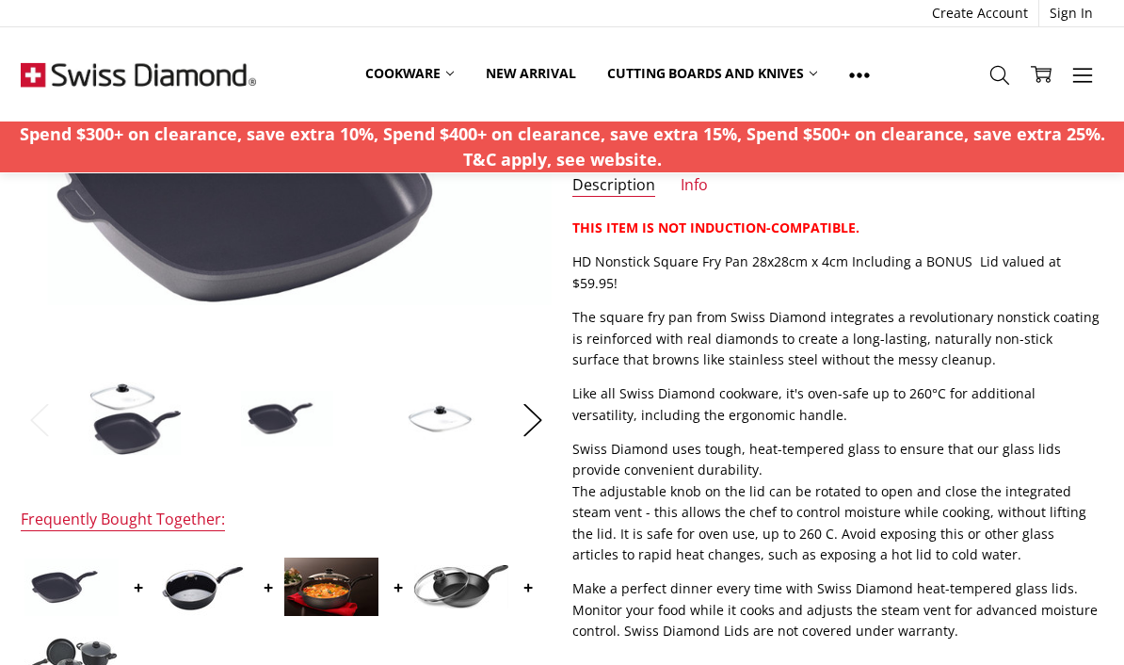
scroll to position [404, 0]
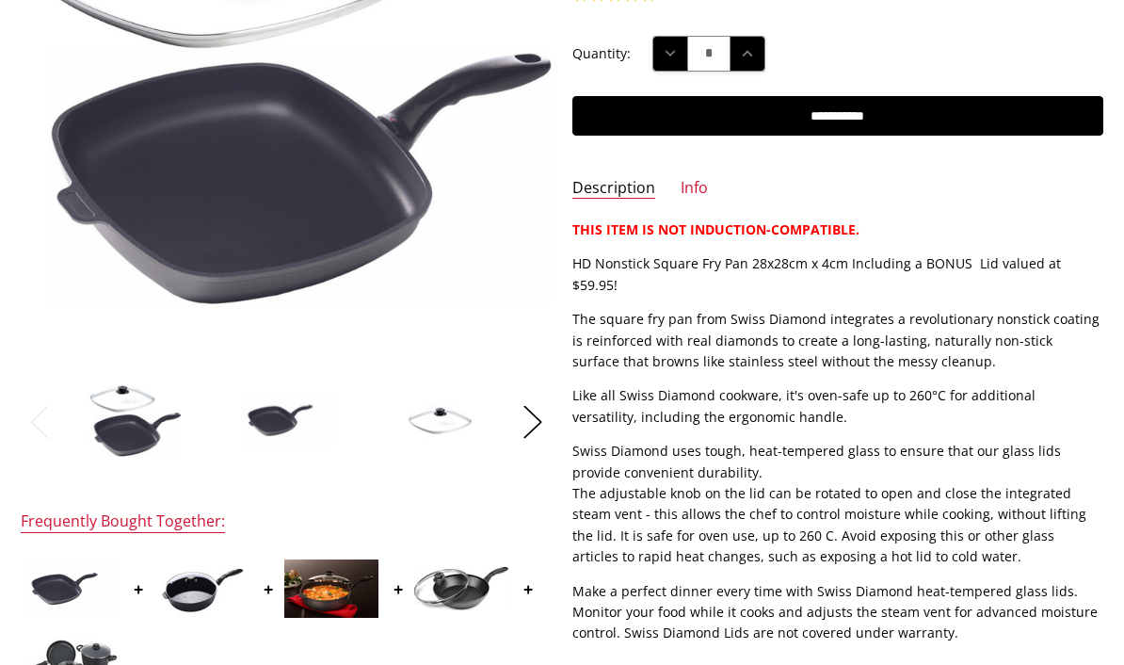
click at [866, 460] on p "Swiss Diamond uses tough, heat-tempered glass to ensure that our glass lids pro…" at bounding box center [837, 504] width 530 height 126
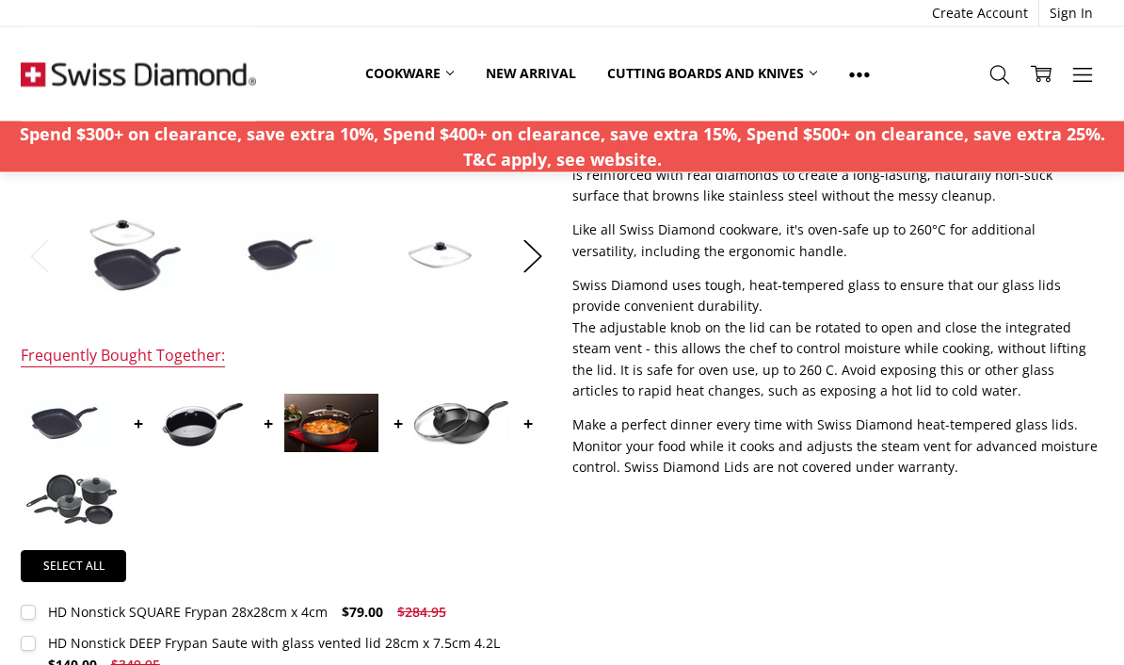
scroll to position [577, 0]
